Goal: Task Accomplishment & Management: Manage account settings

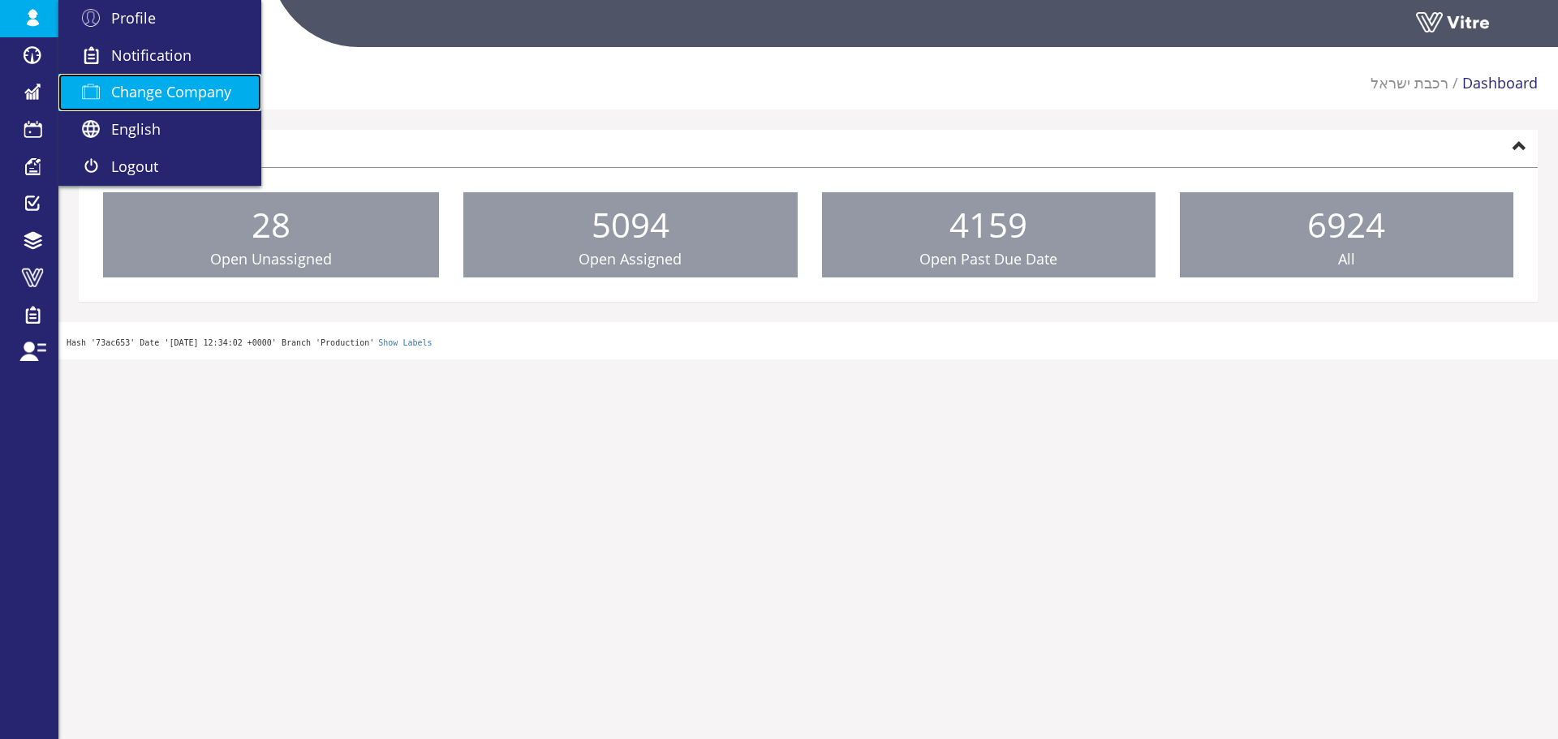
click at [142, 79] on link "Change Company" at bounding box center [159, 92] width 203 height 37
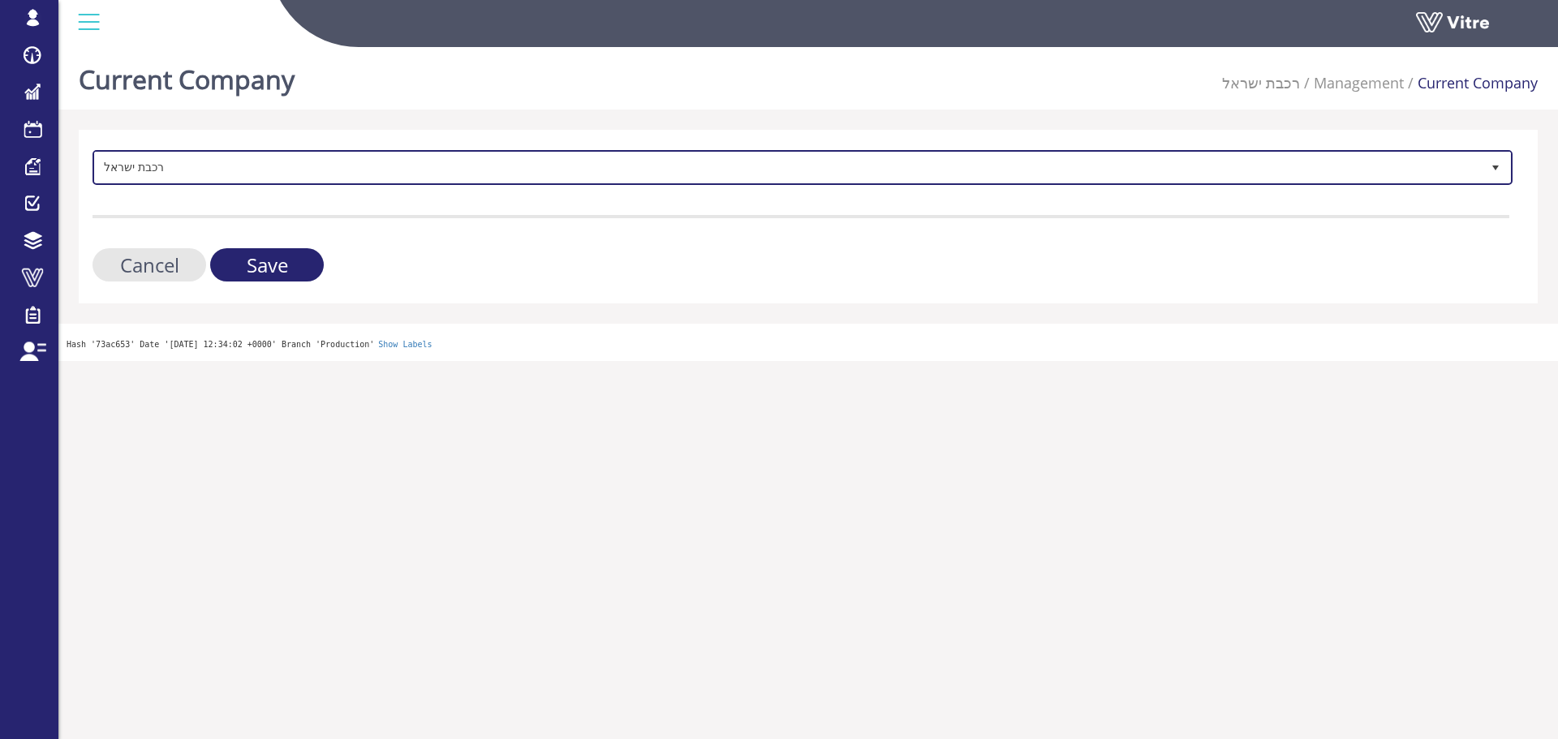
click at [276, 179] on span "רכבת ישראל" at bounding box center [788, 167] width 1386 height 29
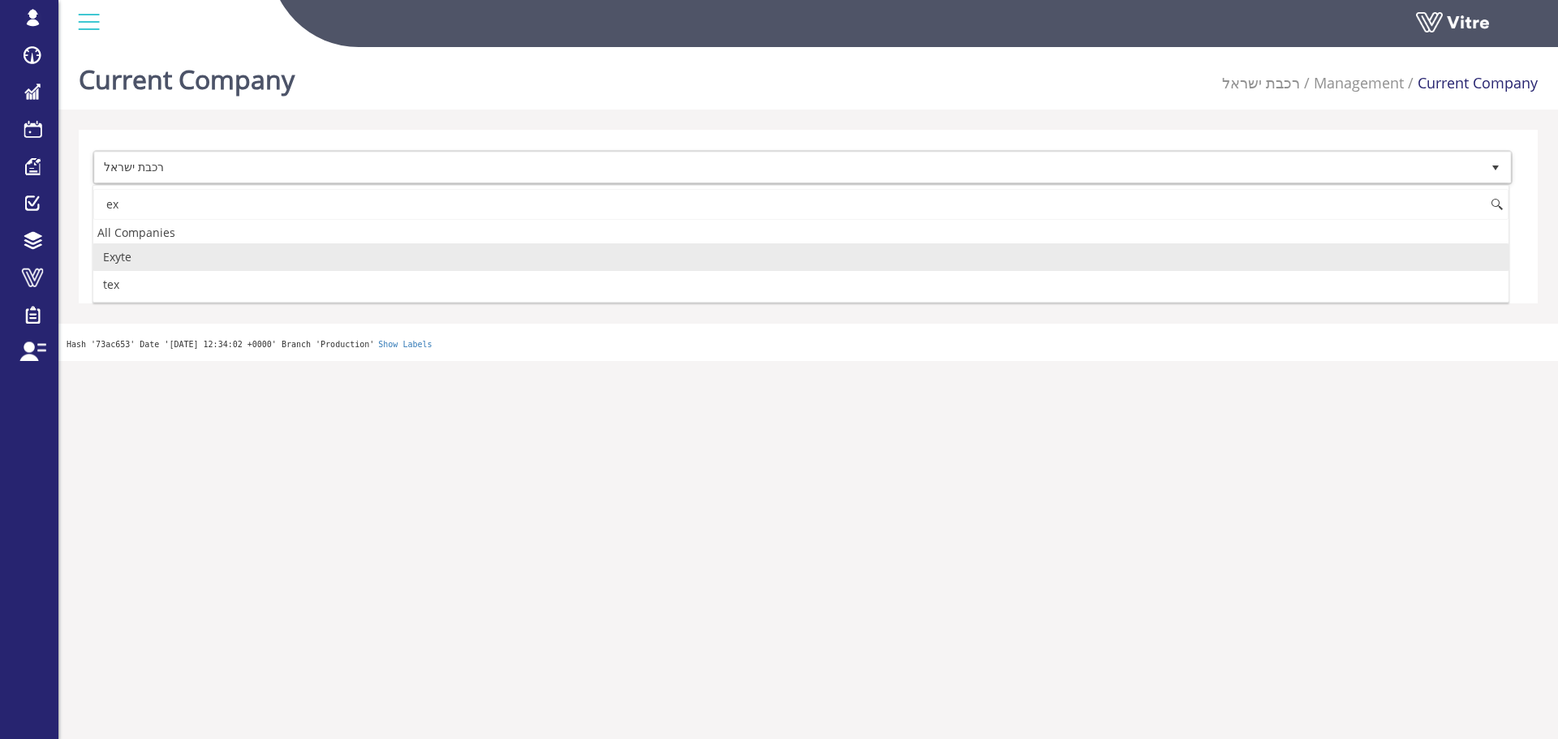
click at [288, 252] on li "Exyte" at bounding box center [800, 257] width 1415 height 28
type input "ex"
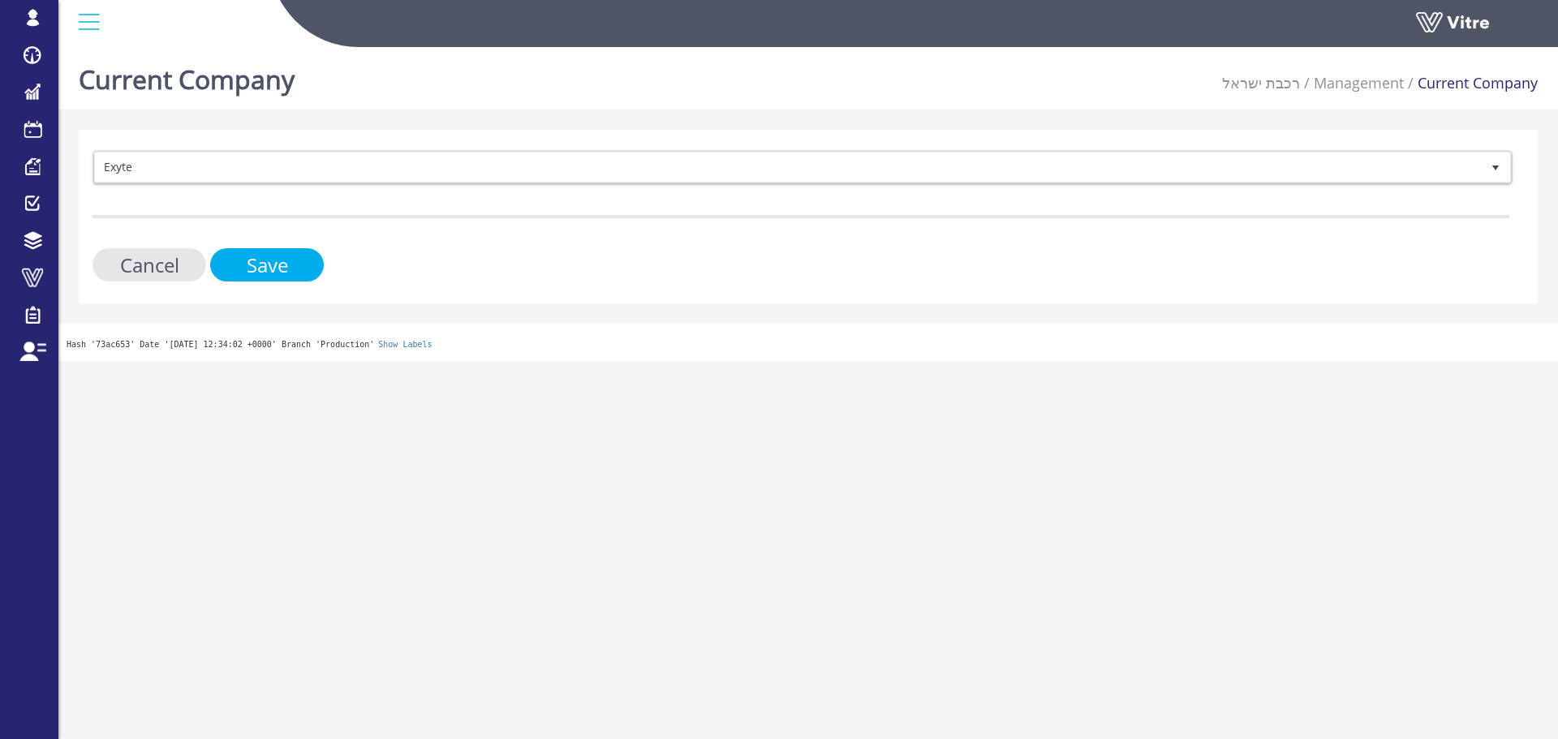
click at [319, 272] on input "Save" at bounding box center [267, 264] width 114 height 33
